Goal: Information Seeking & Learning: Compare options

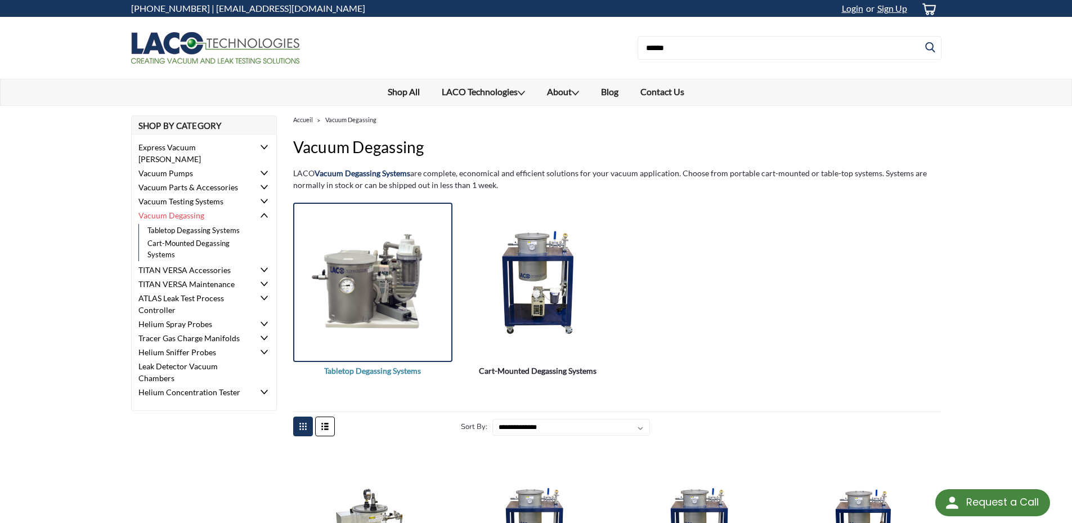
click at [402, 281] on img "Tabletop Degassing Systems" at bounding box center [372, 281] width 159 height 115
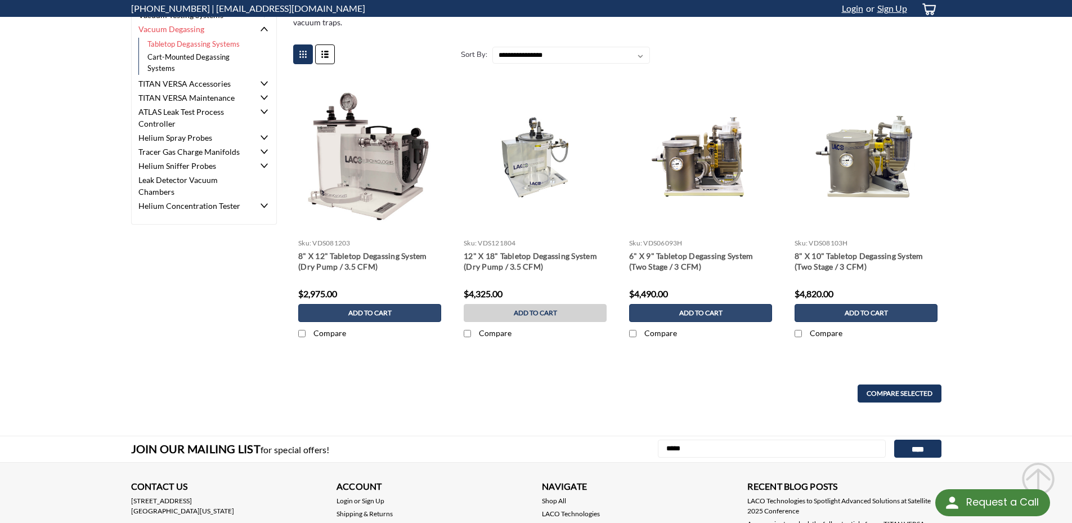
scroll to position [169, 0]
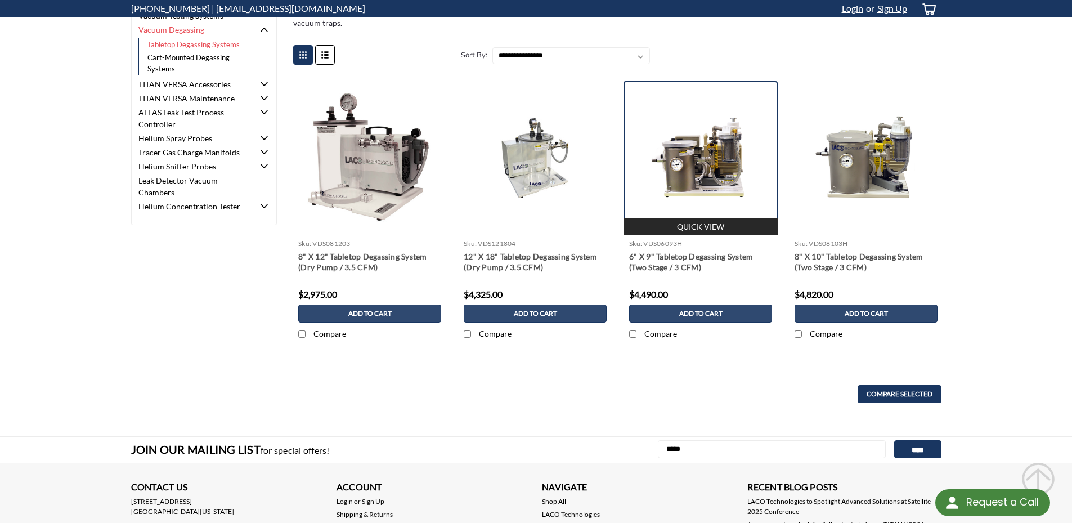
click at [709, 150] on img at bounding box center [700, 158] width 154 height 87
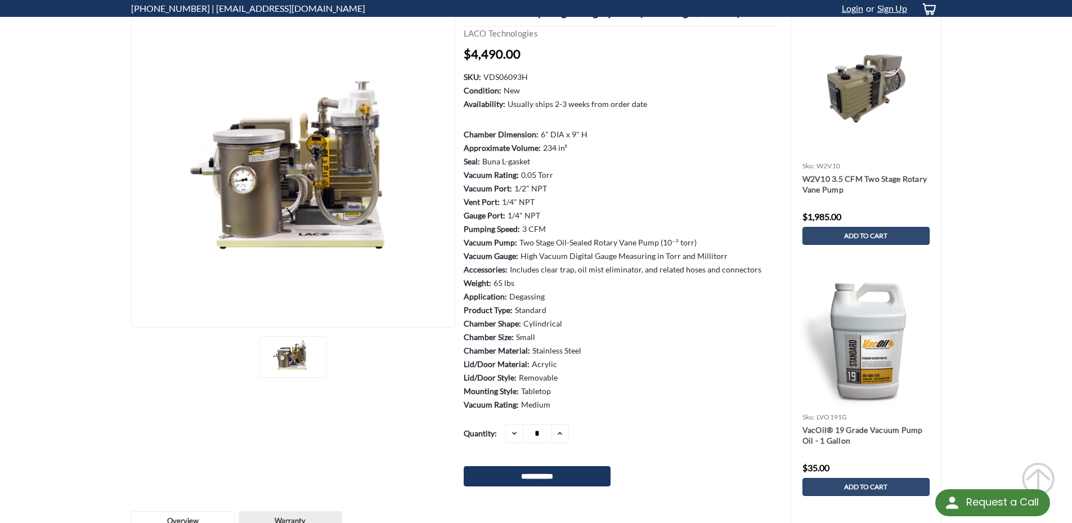
scroll to position [56, 0]
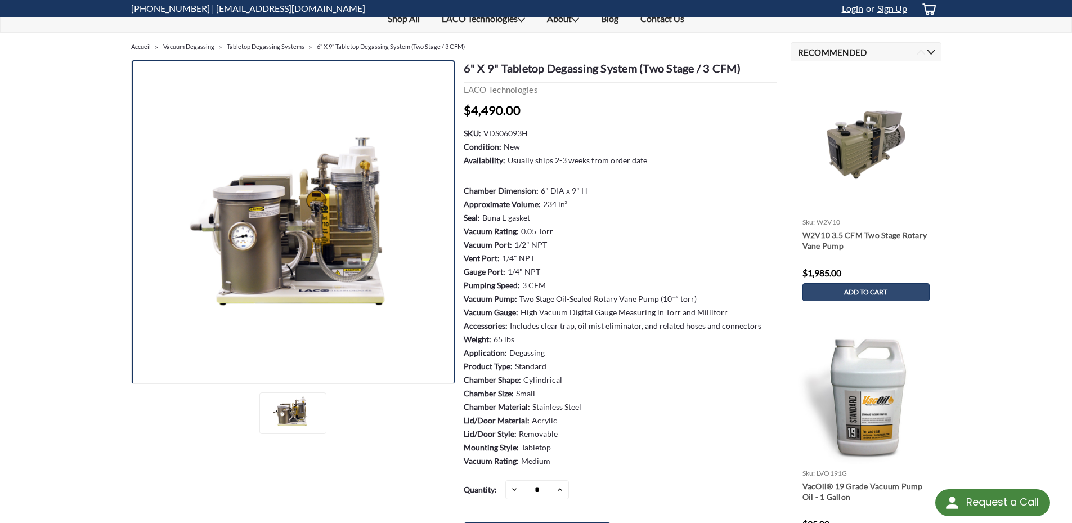
click at [336, 218] on img at bounding box center [293, 222] width 324 height 182
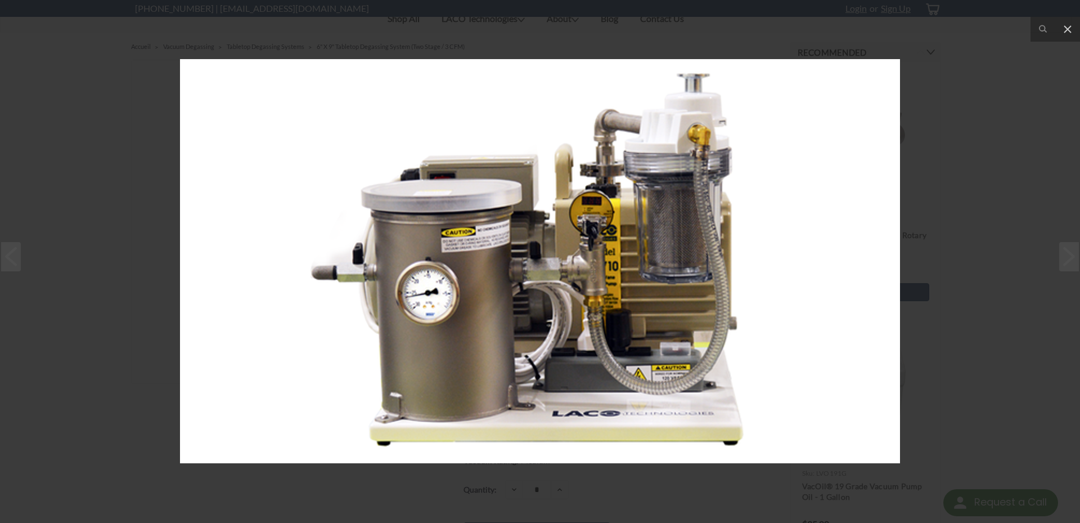
click at [155, 157] on div at bounding box center [540, 261] width 1080 height 523
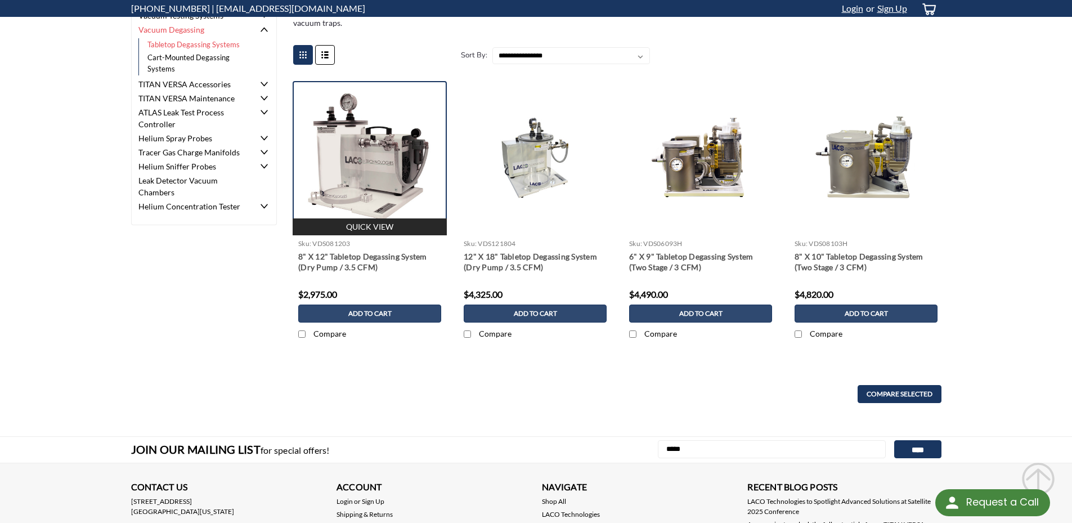
click at [366, 171] on img at bounding box center [370, 158] width 154 height 154
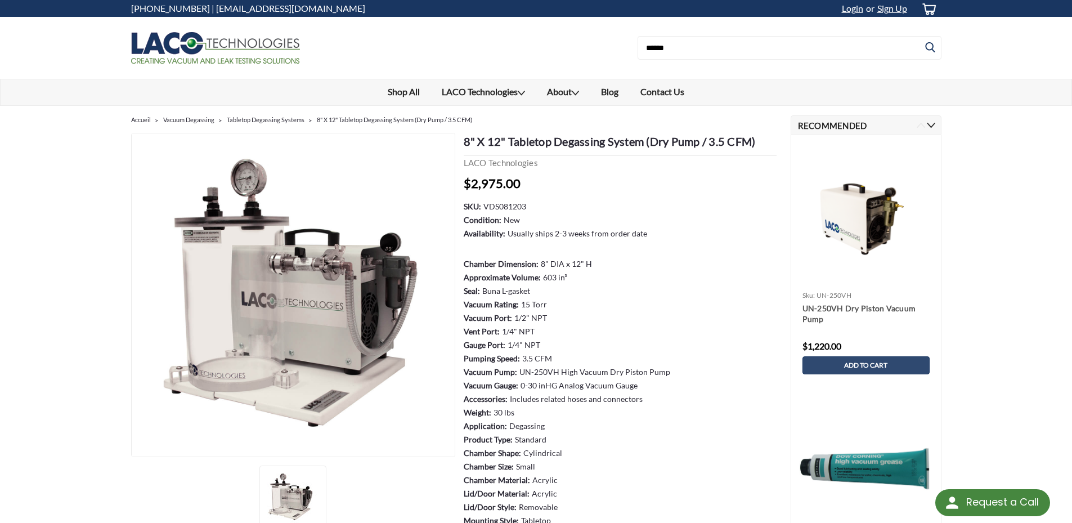
scroll to position [56, 0]
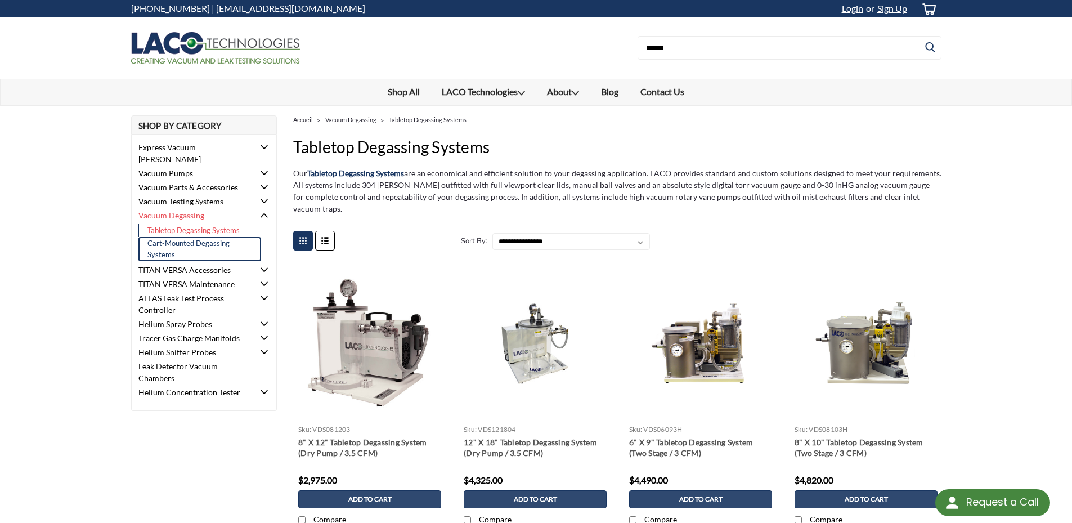
click at [192, 237] on link "Cart-Mounted Degassing Systems" at bounding box center [199, 249] width 123 height 24
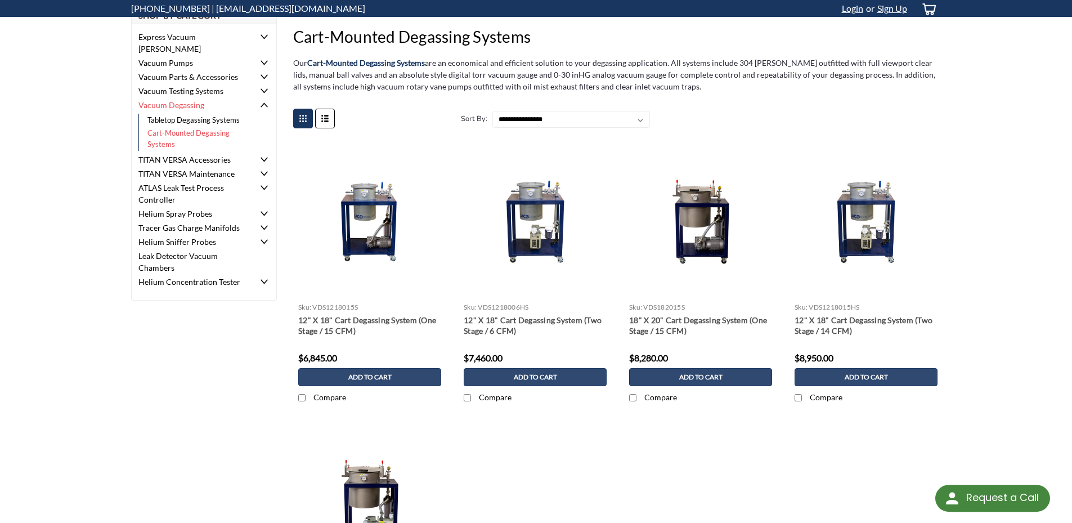
scroll to position [113, 0]
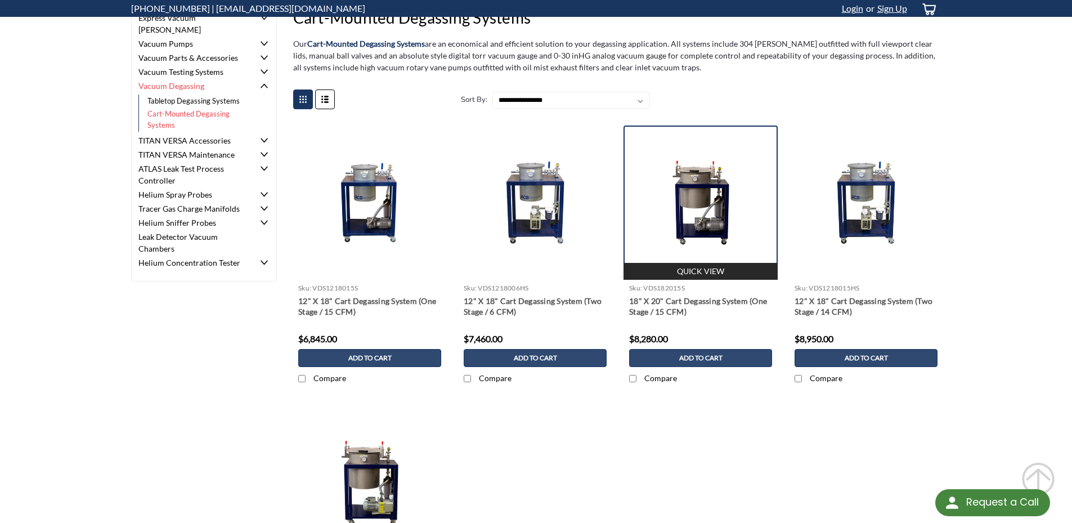
click at [706, 201] on img at bounding box center [700, 202] width 154 height 87
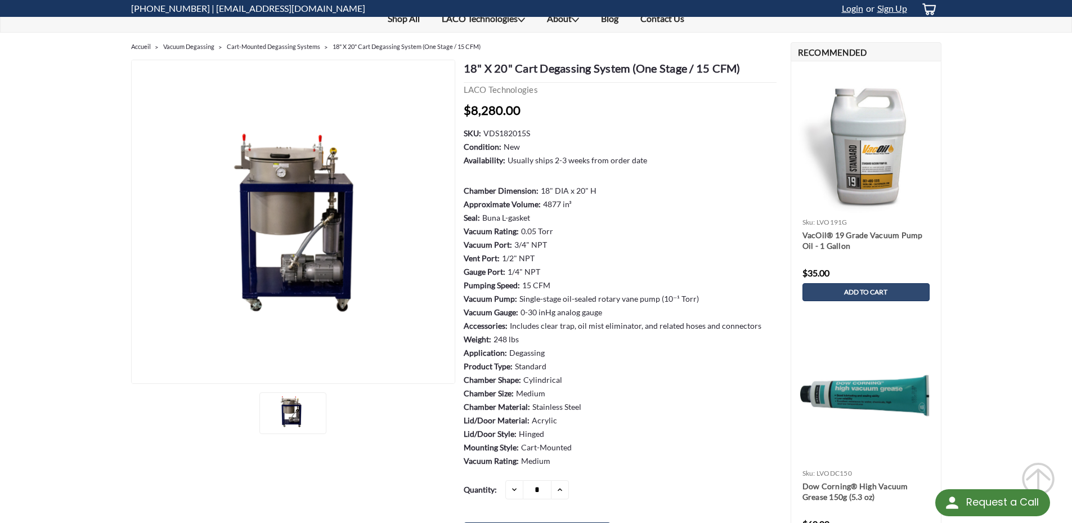
scroll to position [113, 0]
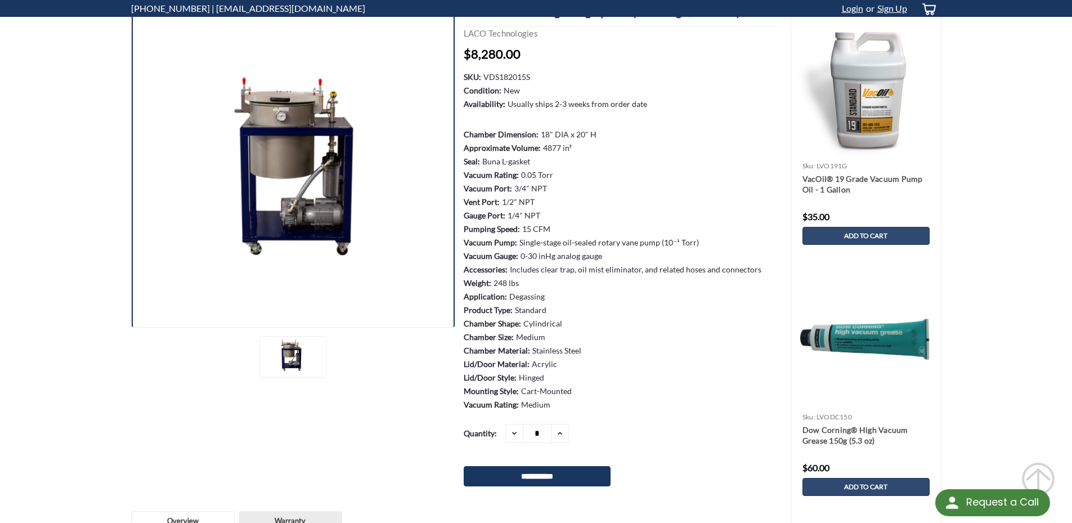
click at [266, 164] on img at bounding box center [293, 166] width 324 height 182
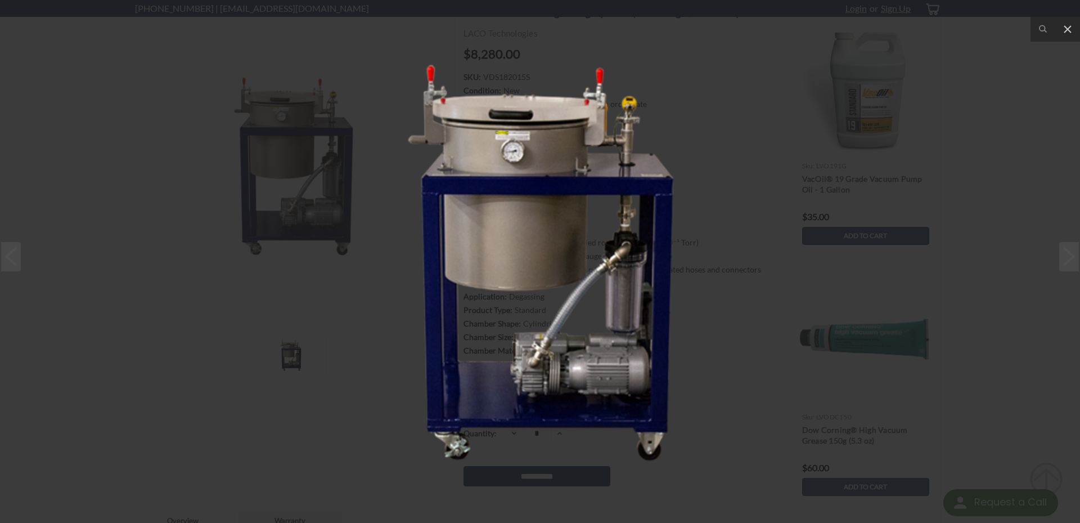
click at [285, 102] on img at bounding box center [540, 262] width 720 height 404
click at [286, 102] on img at bounding box center [540, 261] width 720 height 404
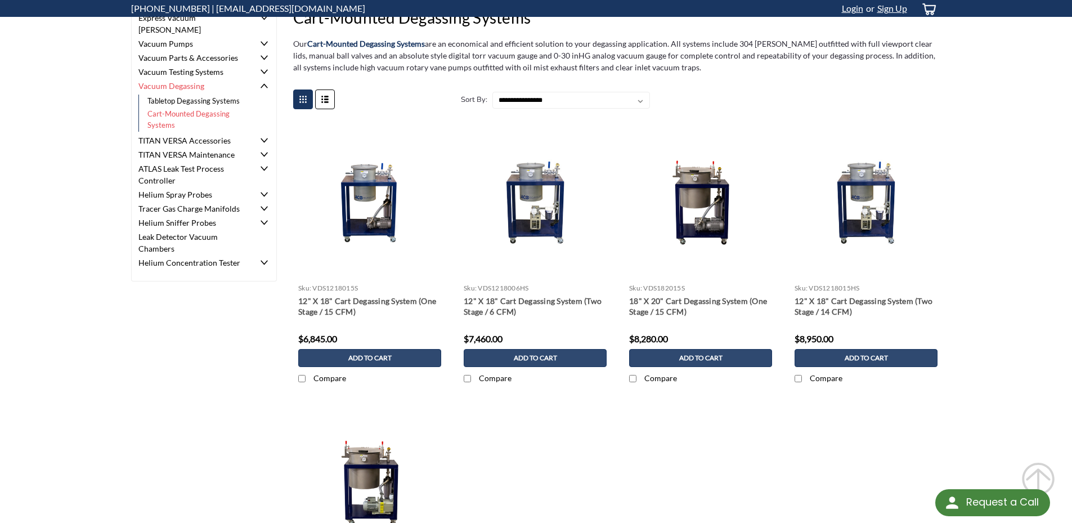
scroll to position [169, 0]
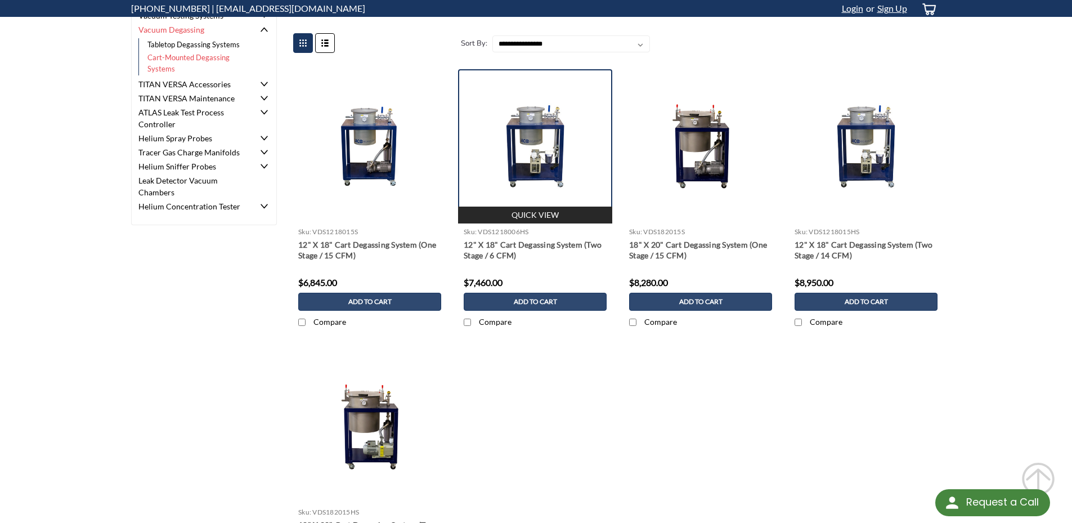
click at [552, 151] on img at bounding box center [535, 146] width 154 height 87
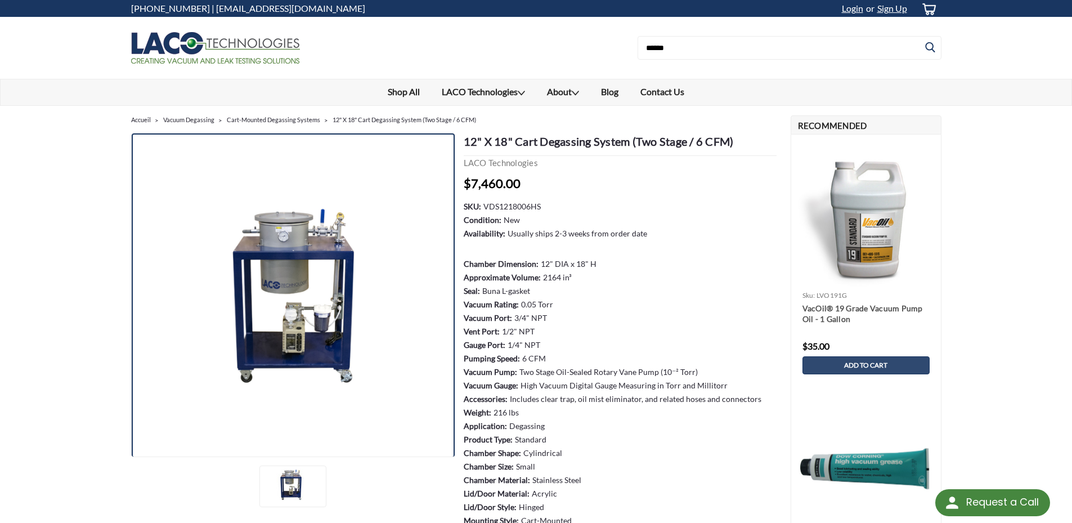
click at [293, 295] on img at bounding box center [293, 295] width 324 height 182
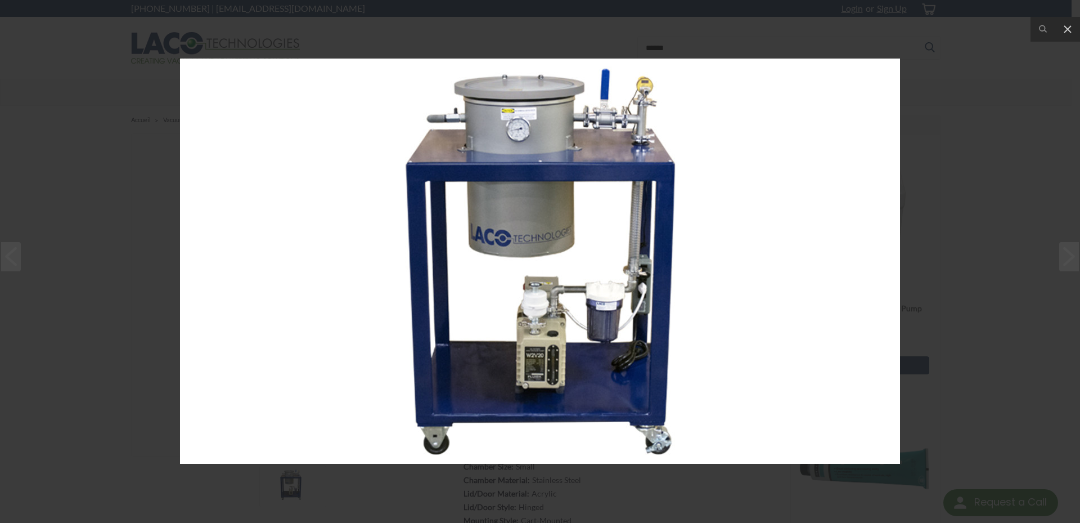
click at [997, 253] on div at bounding box center [540, 261] width 1080 height 523
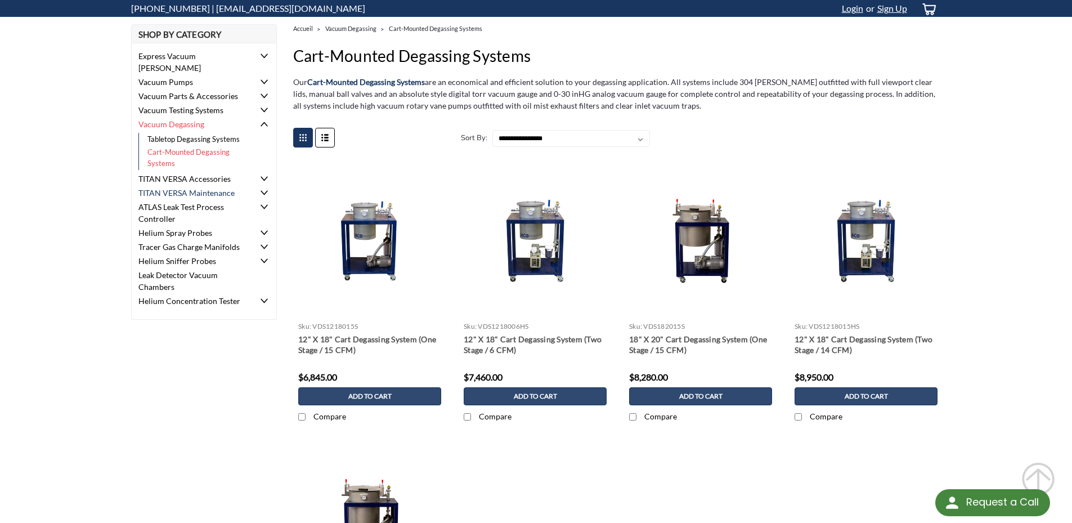
scroll to position [56, 0]
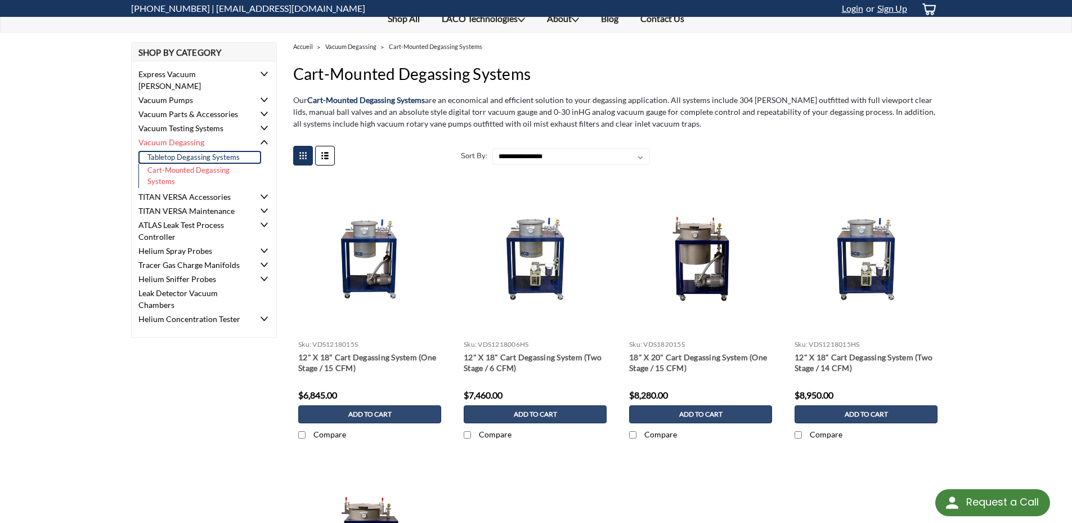
click at [200, 151] on link "Tabletop Degassing Systems" at bounding box center [199, 158] width 123 height 14
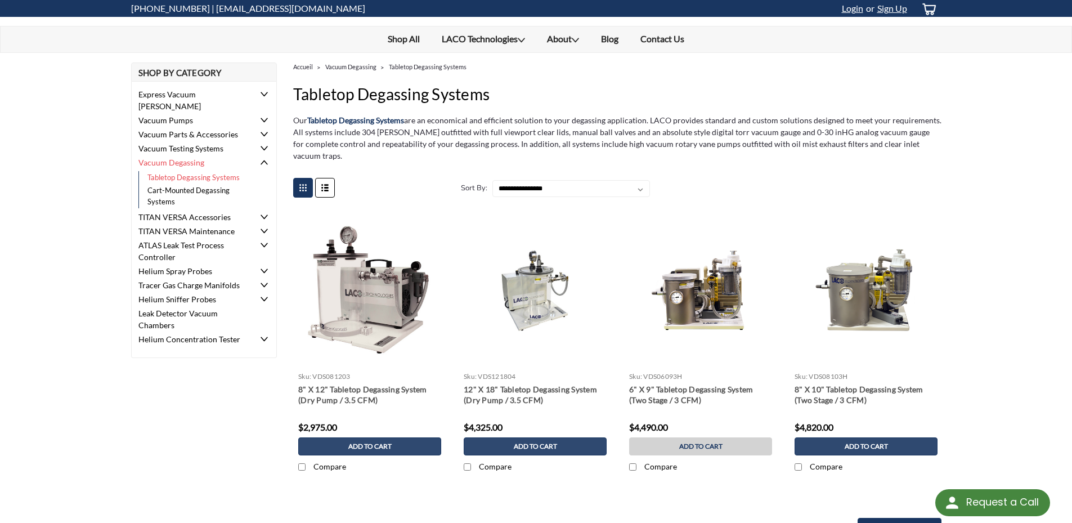
scroll to position [56, 0]
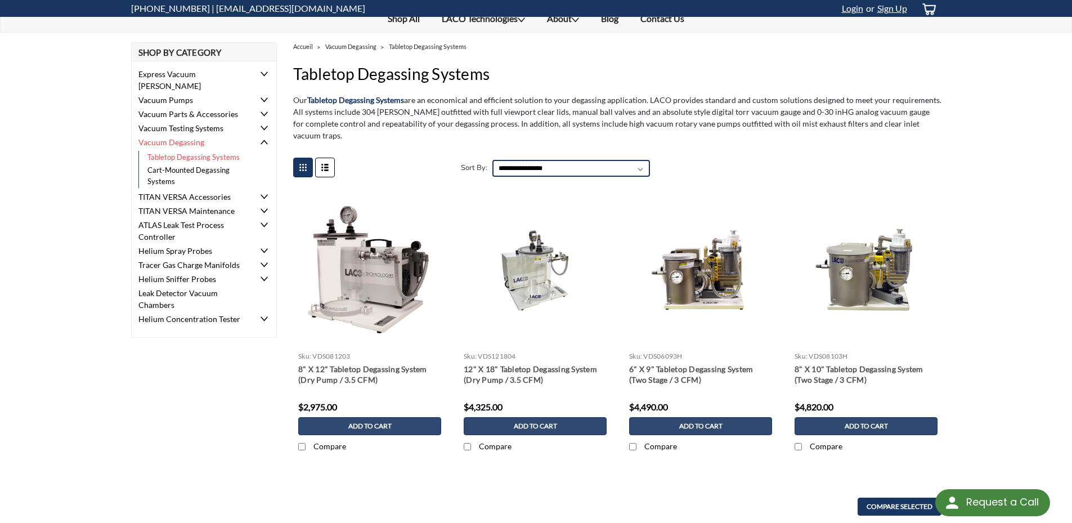
click at [625, 169] on select "**********" at bounding box center [571, 168] width 158 height 17
click at [625, 168] on select "**********" at bounding box center [571, 168] width 158 height 17
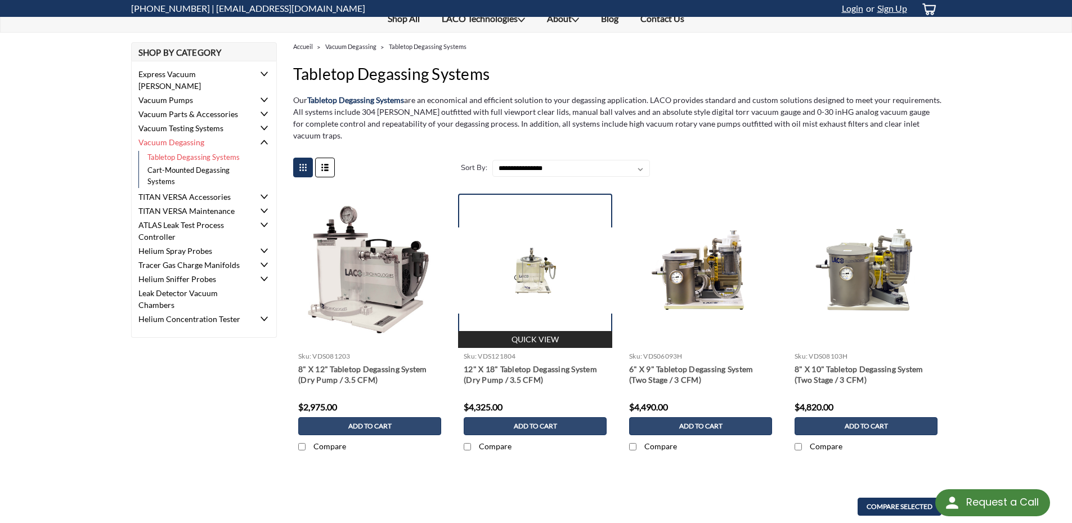
click at [522, 276] on img at bounding box center [535, 270] width 154 height 87
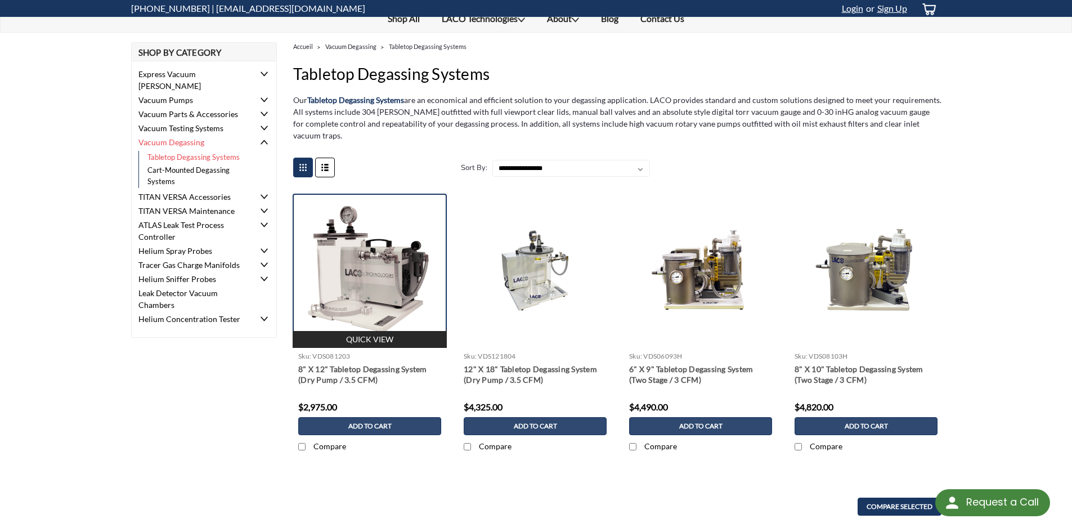
click at [372, 281] on img at bounding box center [370, 271] width 154 height 154
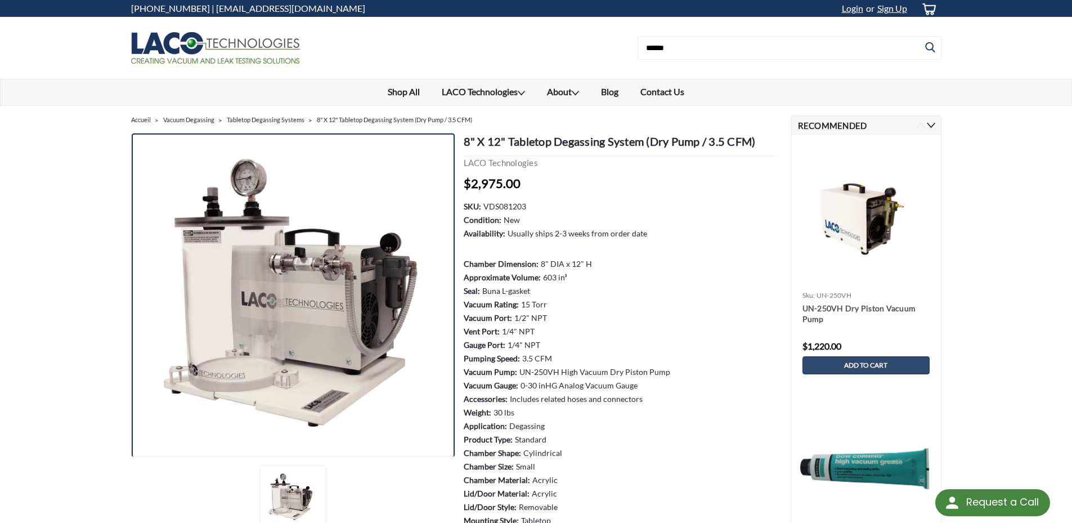
click at [361, 313] on img at bounding box center [293, 295] width 324 height 324
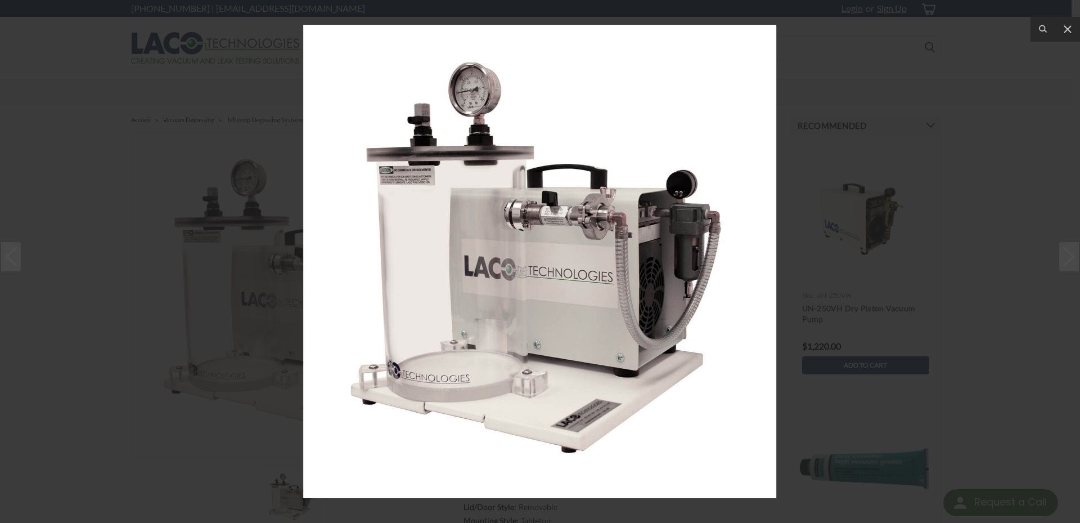
click at [847, 233] on div at bounding box center [540, 261] width 1080 height 523
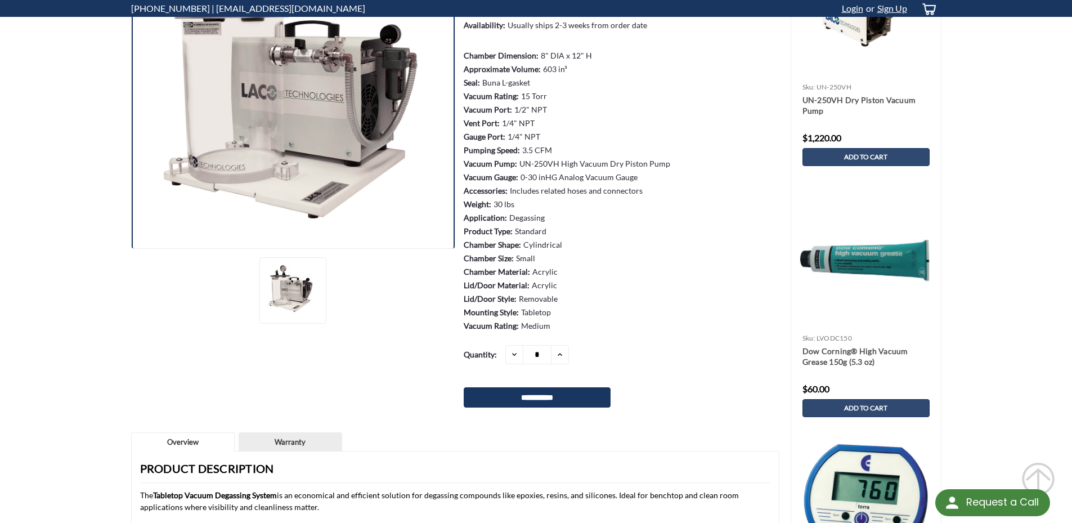
scroll to position [281, 0]
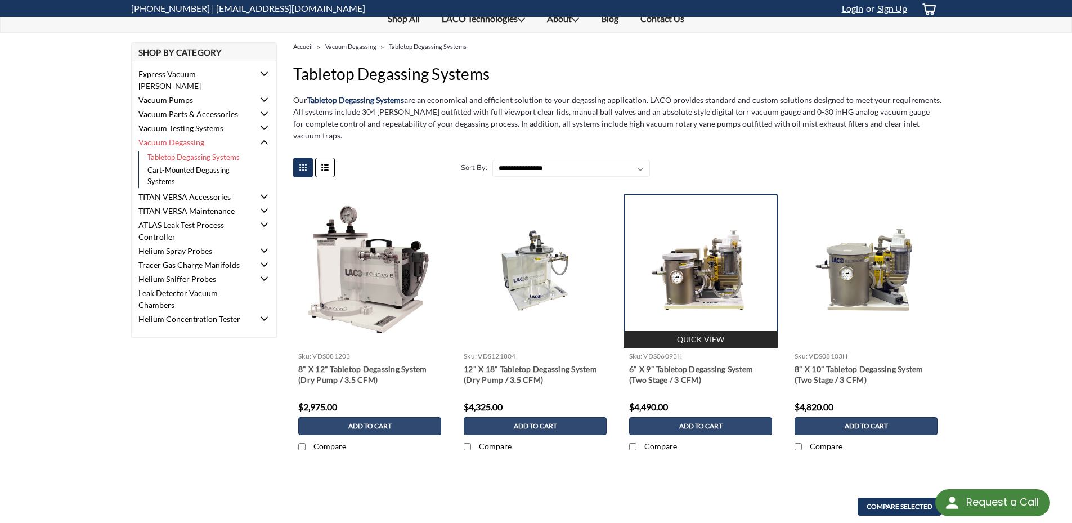
click at [733, 277] on img at bounding box center [700, 270] width 154 height 87
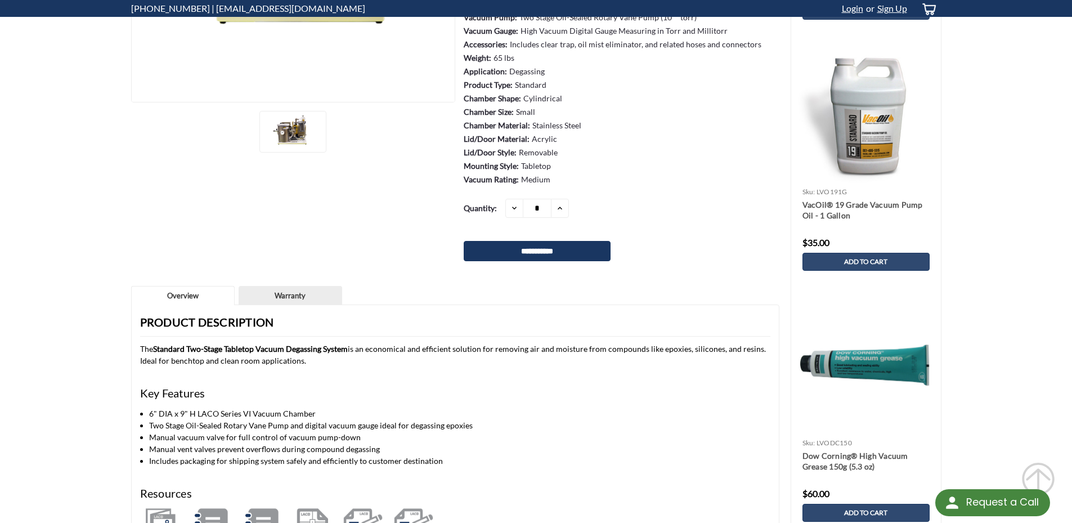
scroll to position [113, 0]
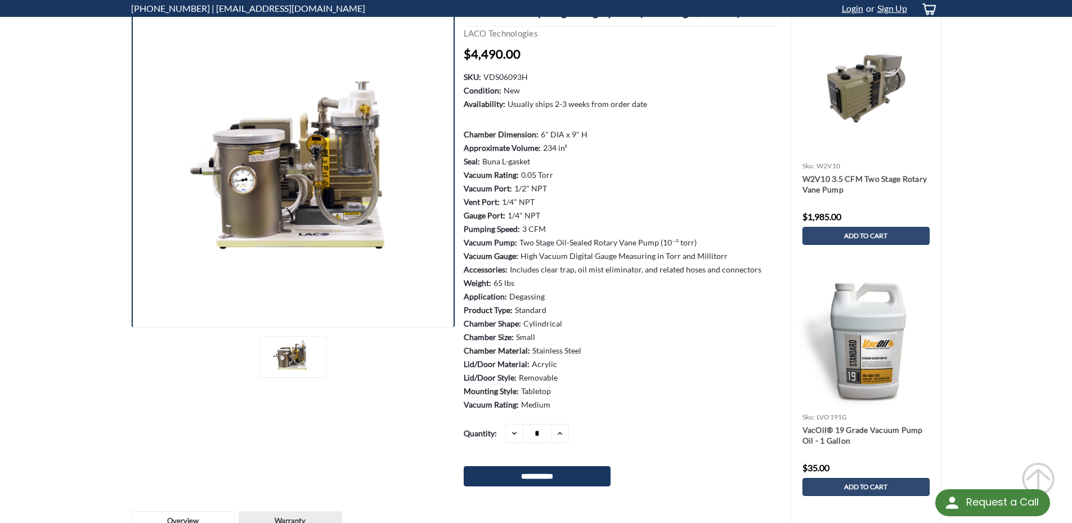
click at [330, 209] on img at bounding box center [293, 166] width 324 height 182
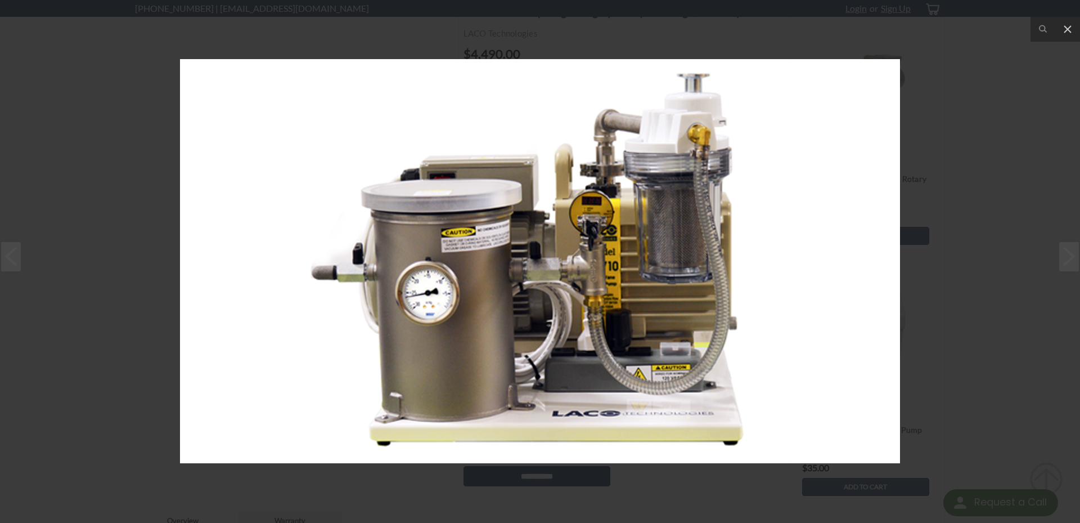
click at [975, 272] on div at bounding box center [540, 261] width 1080 height 523
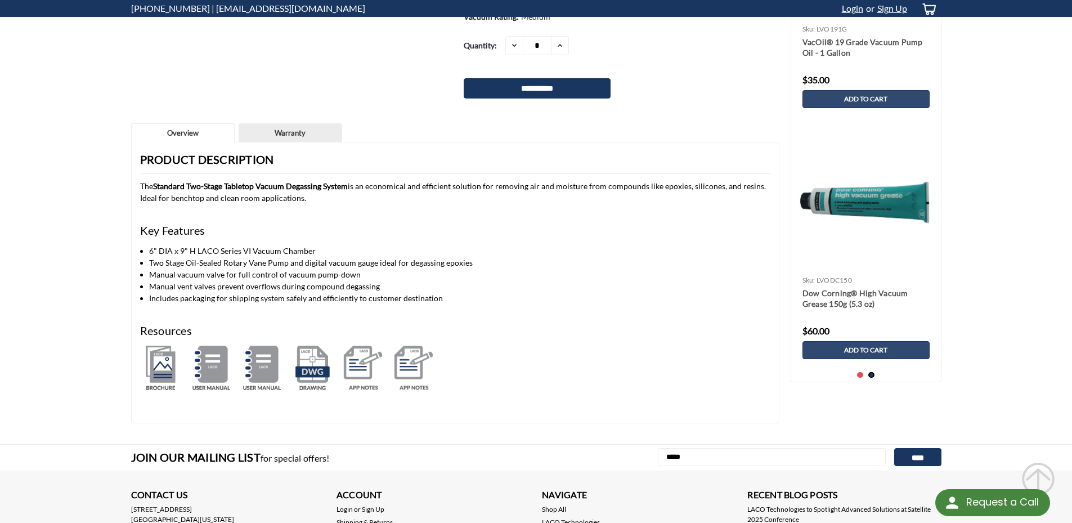
scroll to position [506, 0]
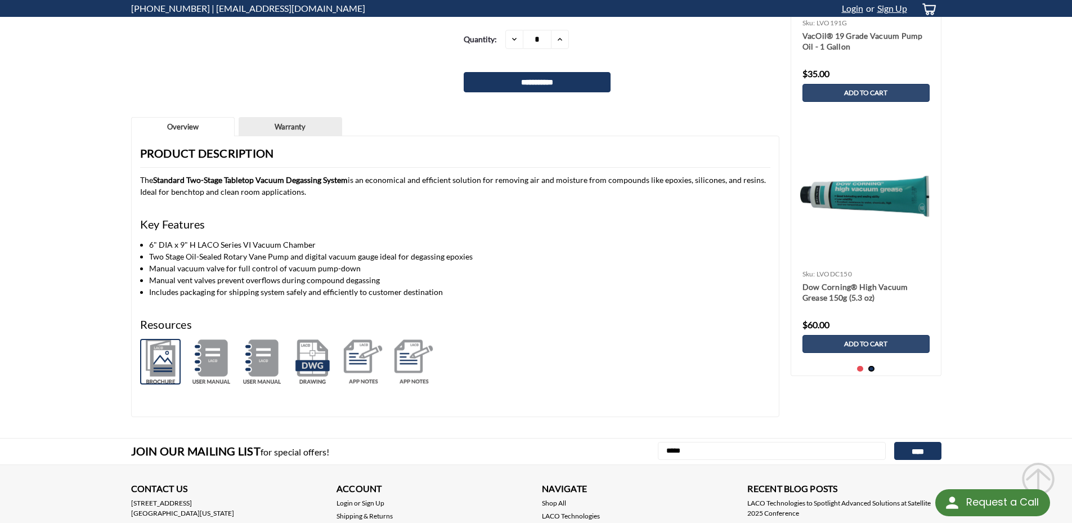
click at [176, 355] on img at bounding box center [160, 362] width 41 height 46
click at [318, 366] on img at bounding box center [312, 362] width 41 height 46
click at [208, 357] on img at bounding box center [211, 362] width 41 height 46
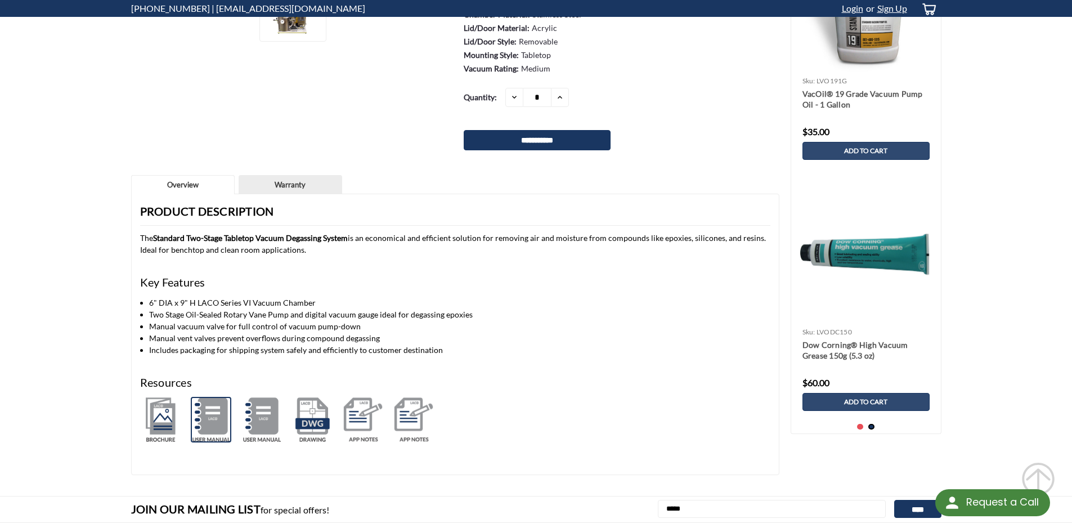
scroll to position [281, 0]
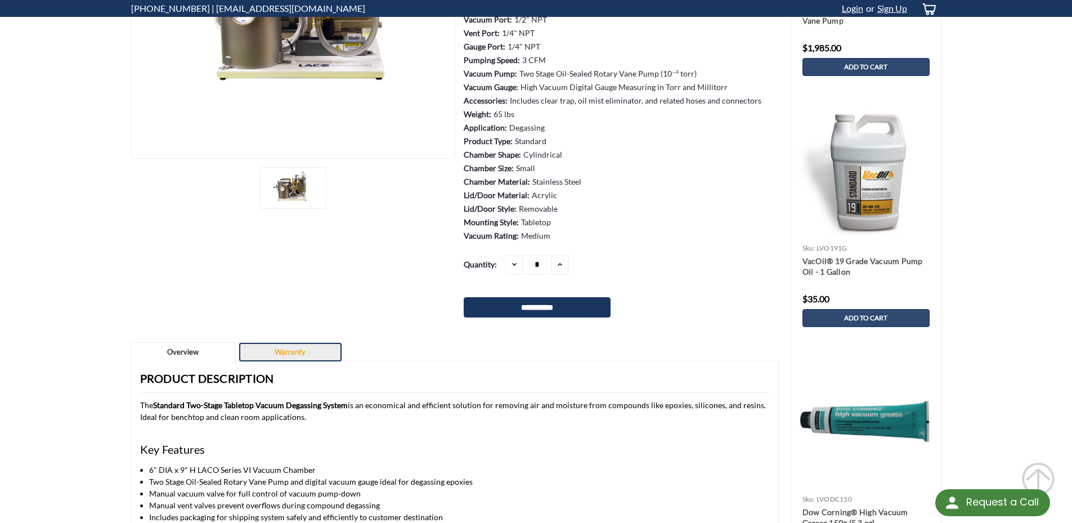
click at [283, 355] on link "Warranty" at bounding box center [290, 352] width 102 height 19
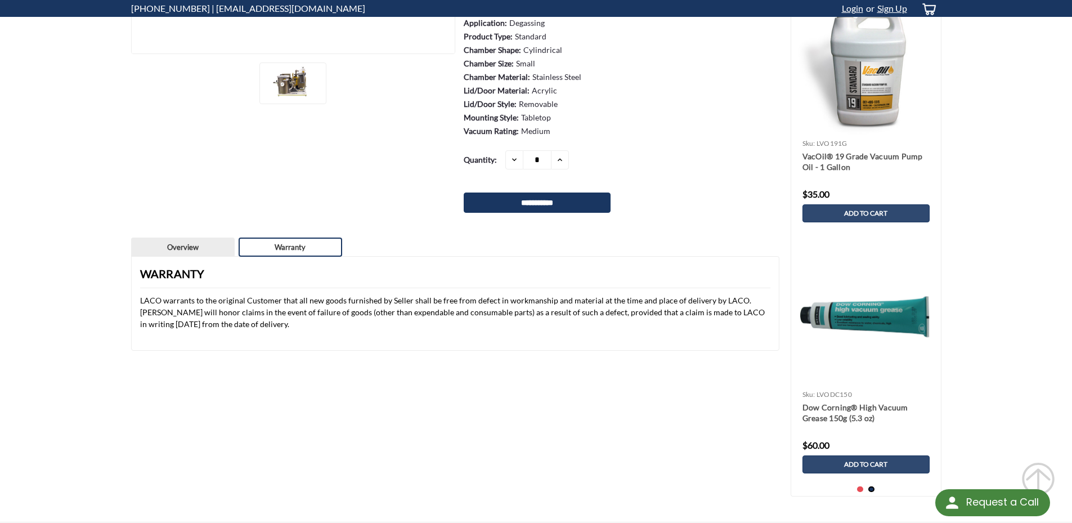
scroll to position [394, 0]
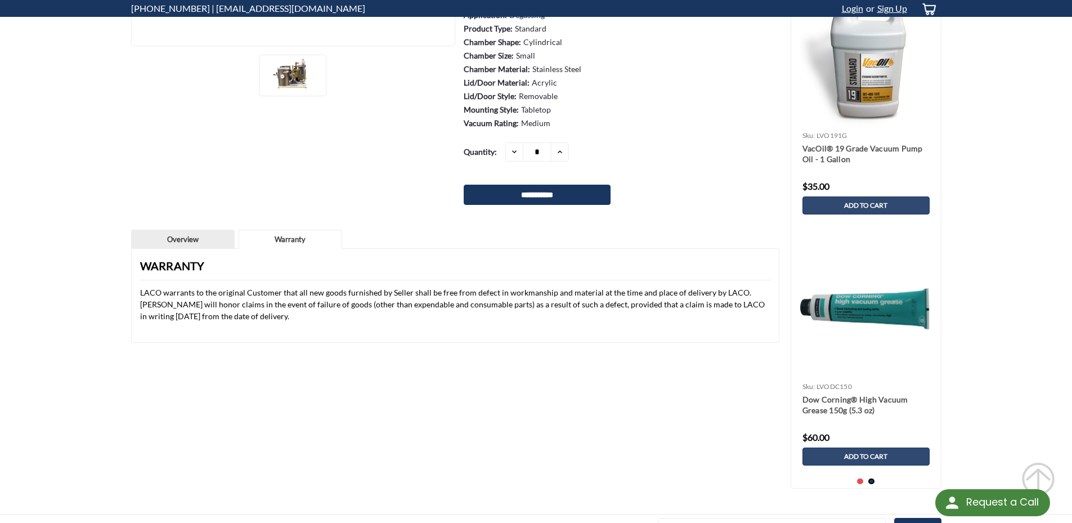
click at [173, 249] on div "Product Description The Standard Two-Stage Tabletop Vacuum Degassing System is …" at bounding box center [455, 295] width 648 height 95
click at [185, 239] on link "Overview" at bounding box center [183, 239] width 102 height 19
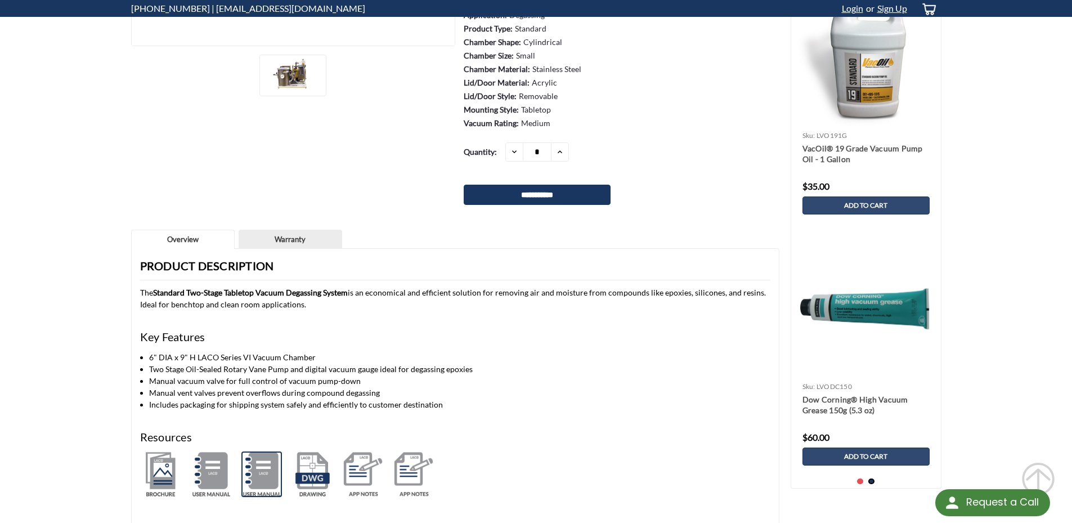
click at [259, 474] on img at bounding box center [261, 474] width 41 height 46
click at [362, 471] on img at bounding box center [363, 474] width 41 height 46
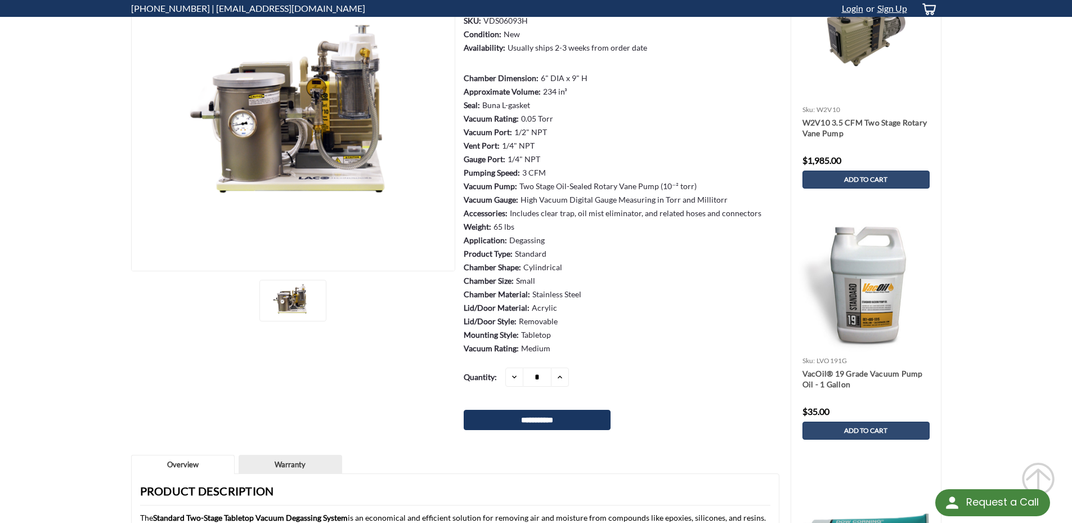
scroll to position [0, 0]
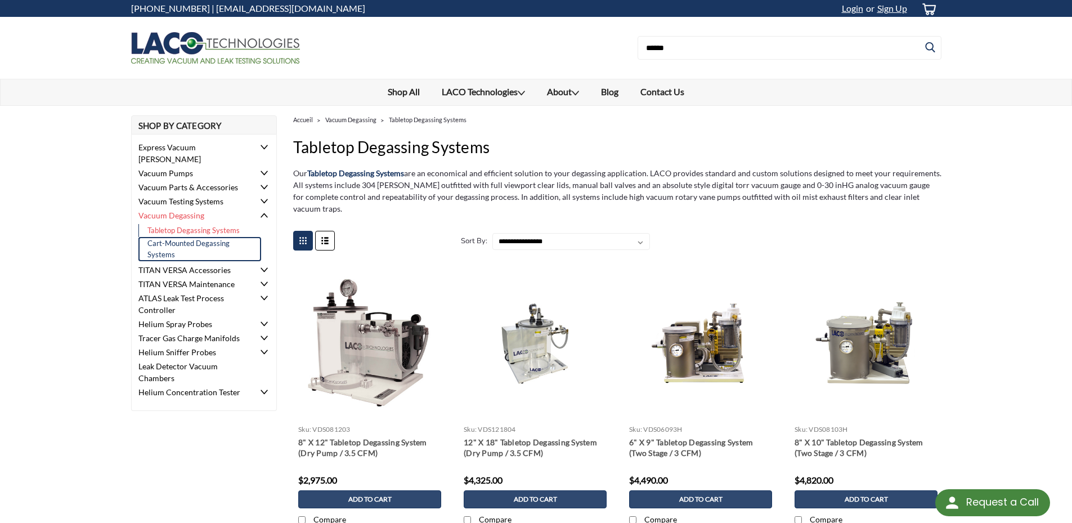
click at [184, 237] on link "Cart-Mounted Degassing Systems" at bounding box center [199, 249] width 123 height 24
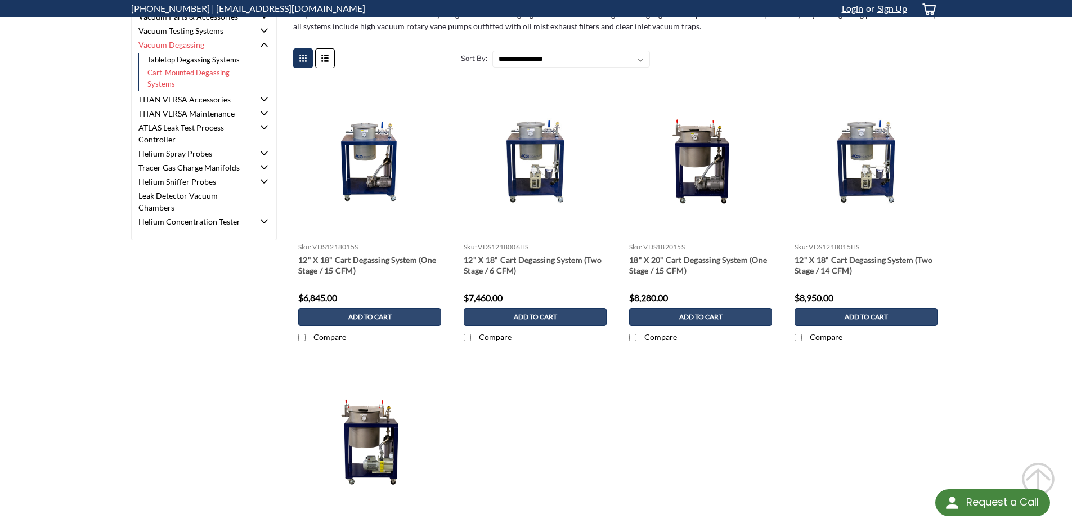
scroll to position [169, 0]
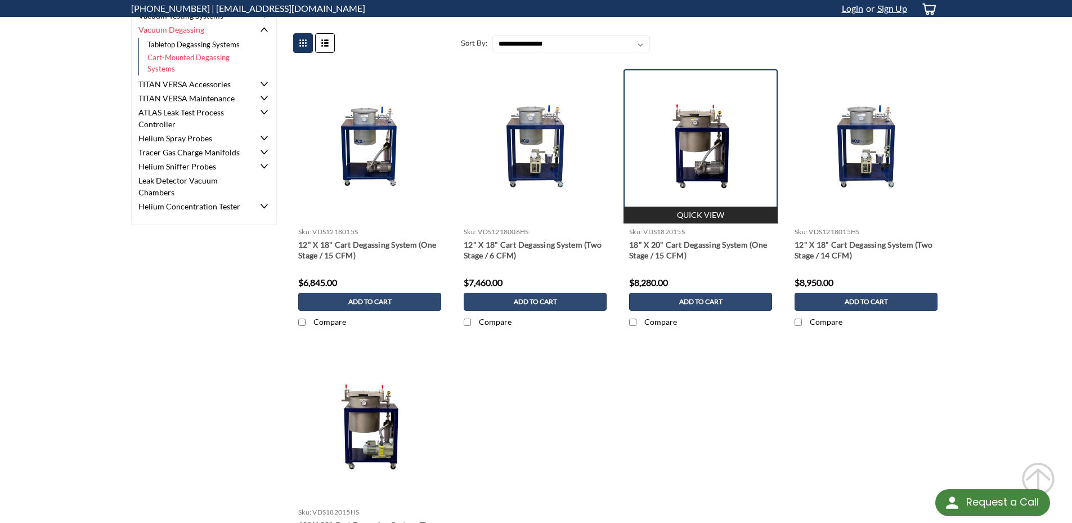
click at [705, 158] on img at bounding box center [700, 146] width 154 height 87
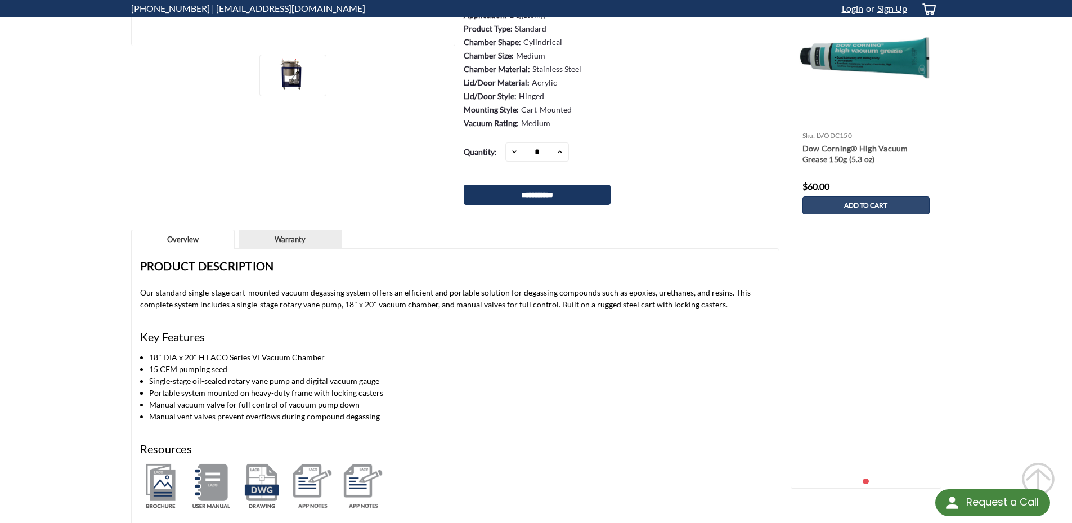
scroll to position [450, 0]
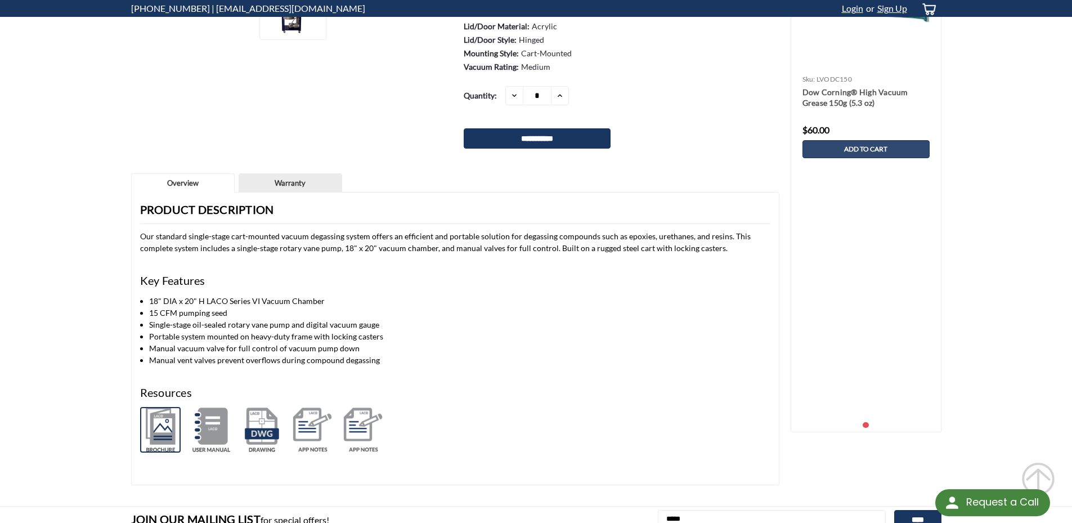
click at [159, 429] on img at bounding box center [160, 430] width 41 height 46
click at [217, 429] on img at bounding box center [211, 430] width 41 height 46
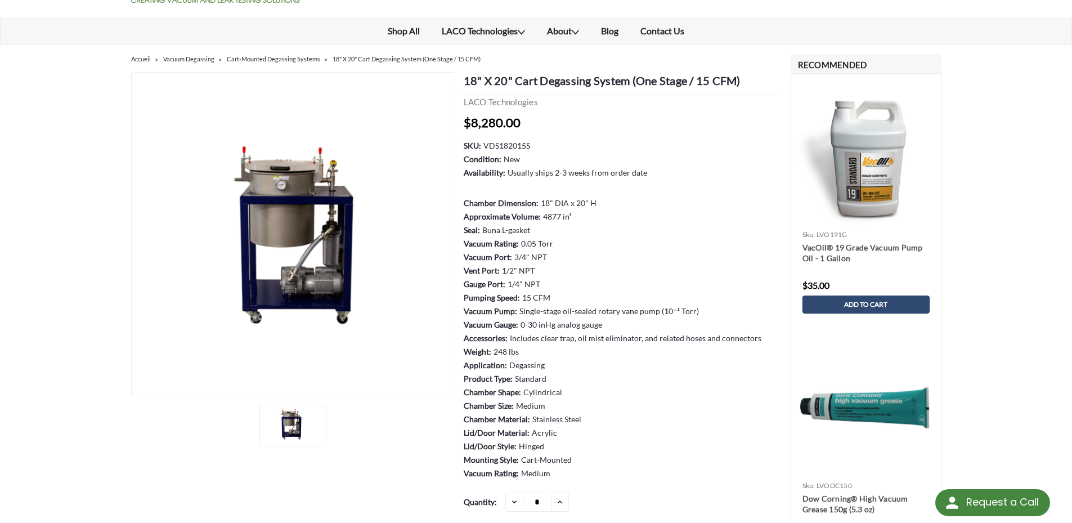
scroll to position [0, 0]
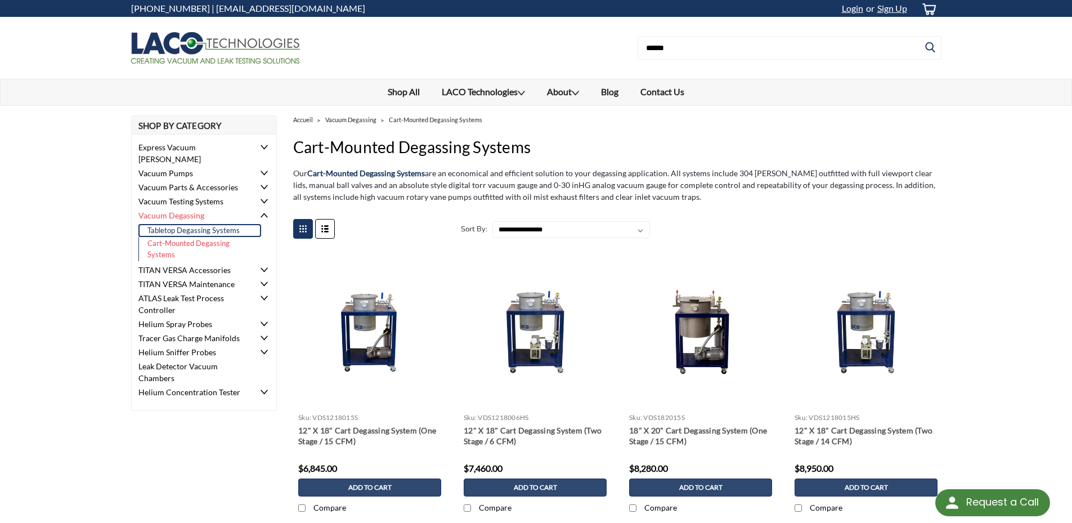
click at [220, 224] on link "Tabletop Degassing Systems" at bounding box center [199, 231] width 123 height 14
